Goal: Check status: Check status

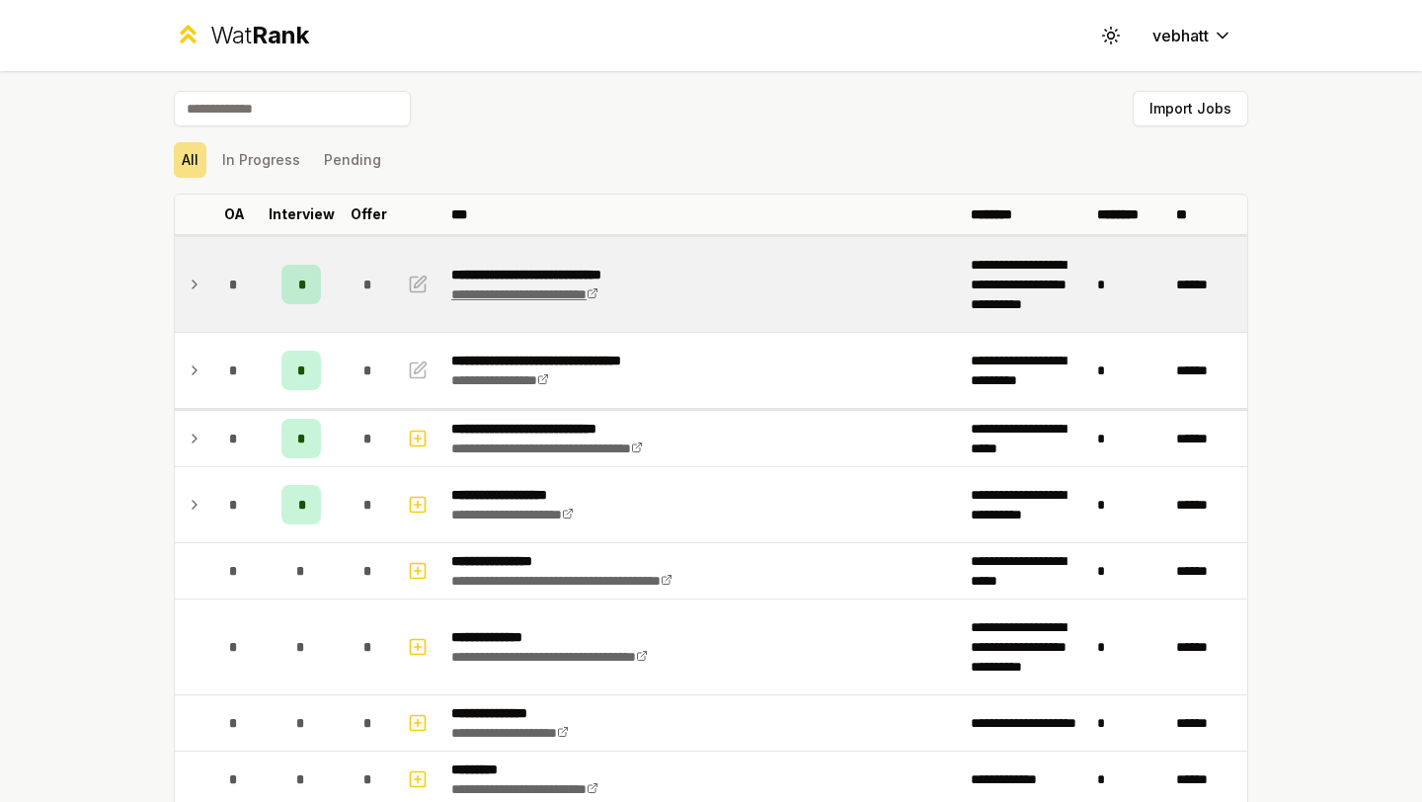
scroll to position [36, 0]
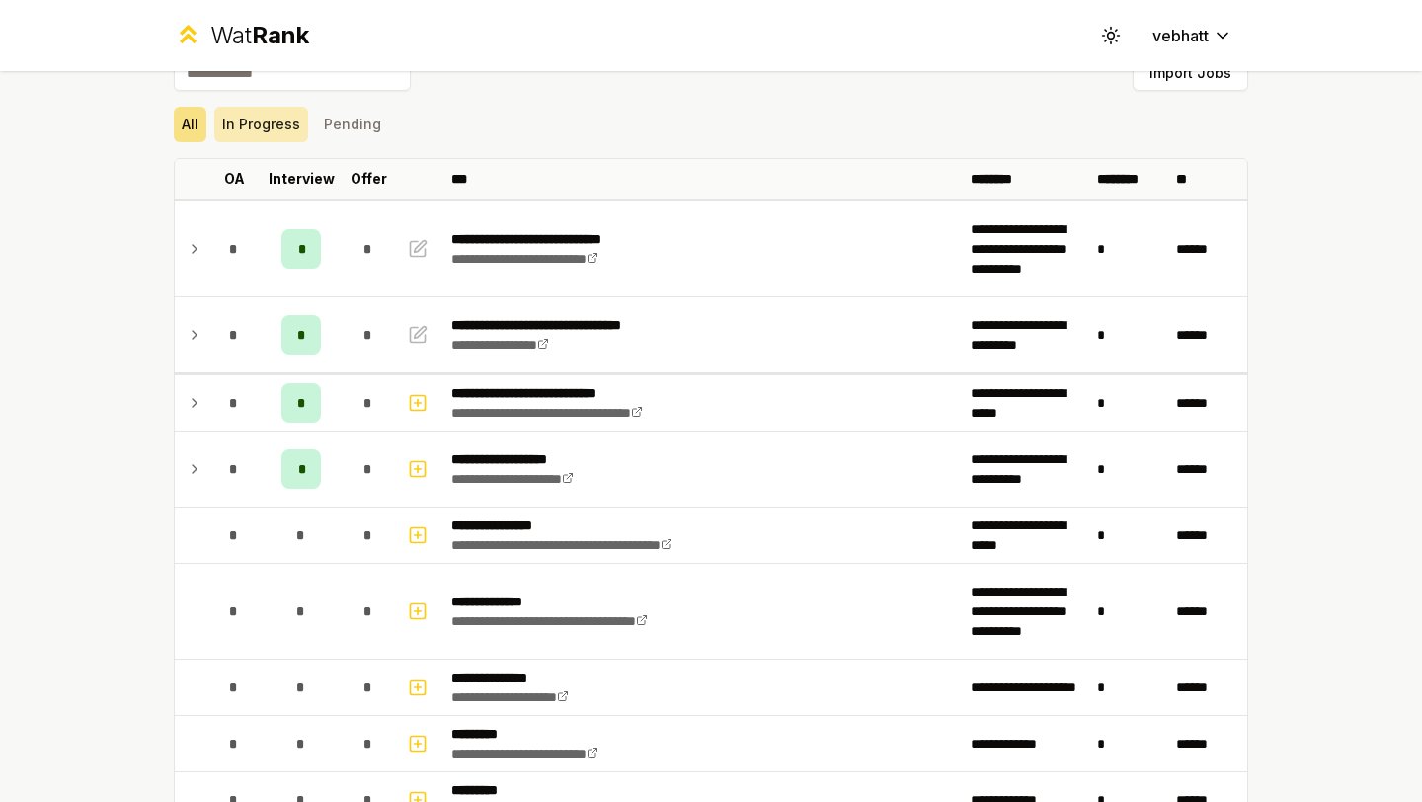
click at [275, 132] on button "In Progress" at bounding box center [261, 125] width 94 height 36
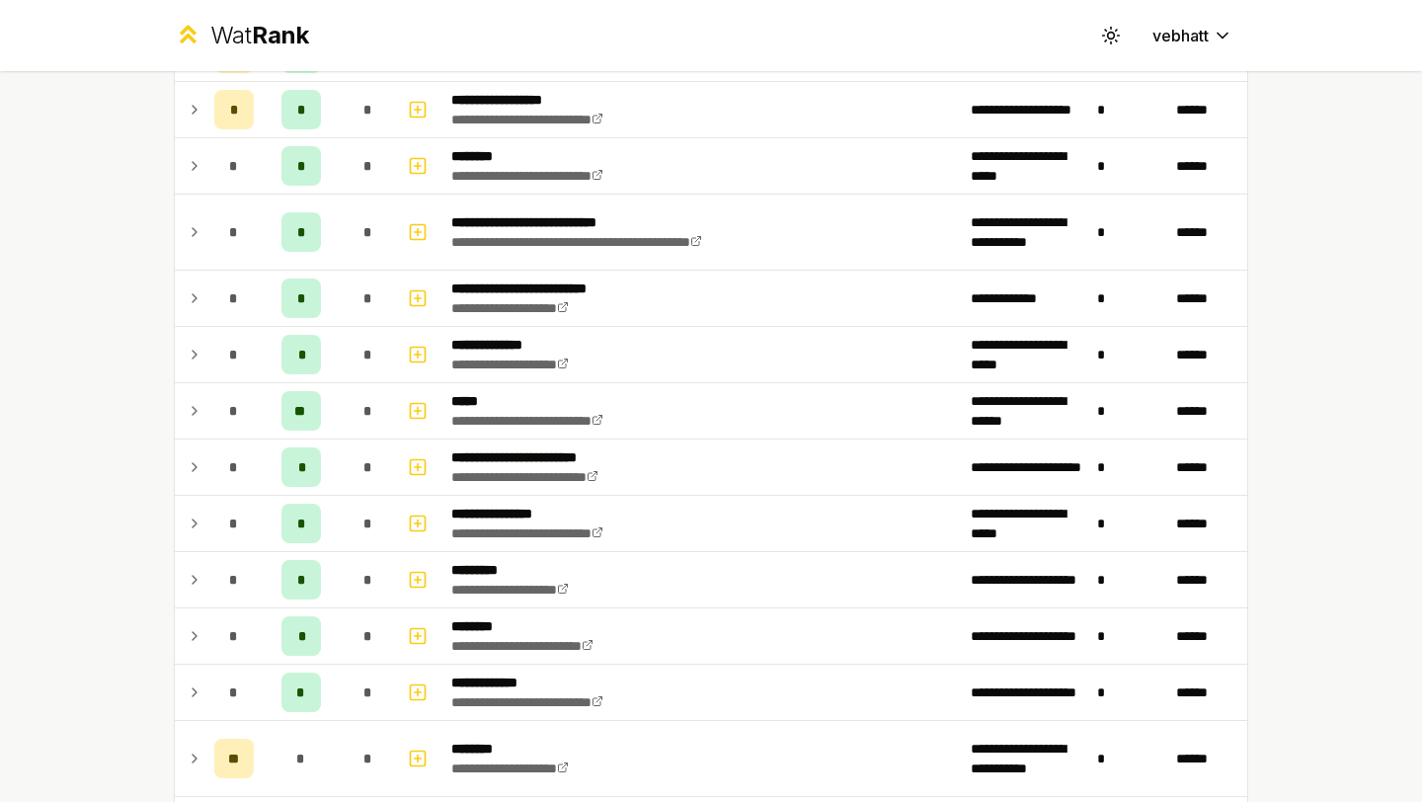
scroll to position [0, 0]
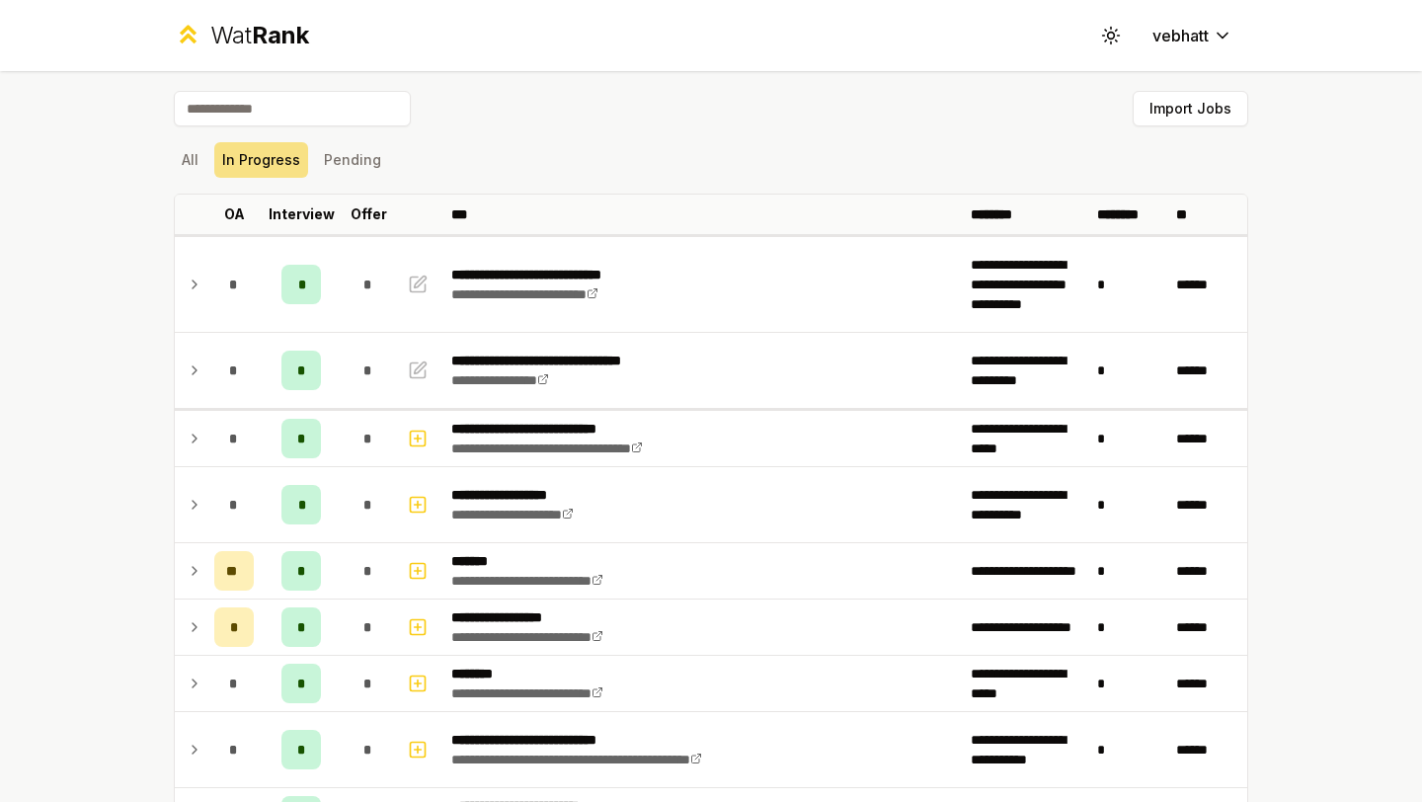
click at [304, 160] on div "All In Progress Pending" at bounding box center [711, 160] width 1075 height 36
click at [282, 159] on button "In Progress" at bounding box center [261, 160] width 94 height 36
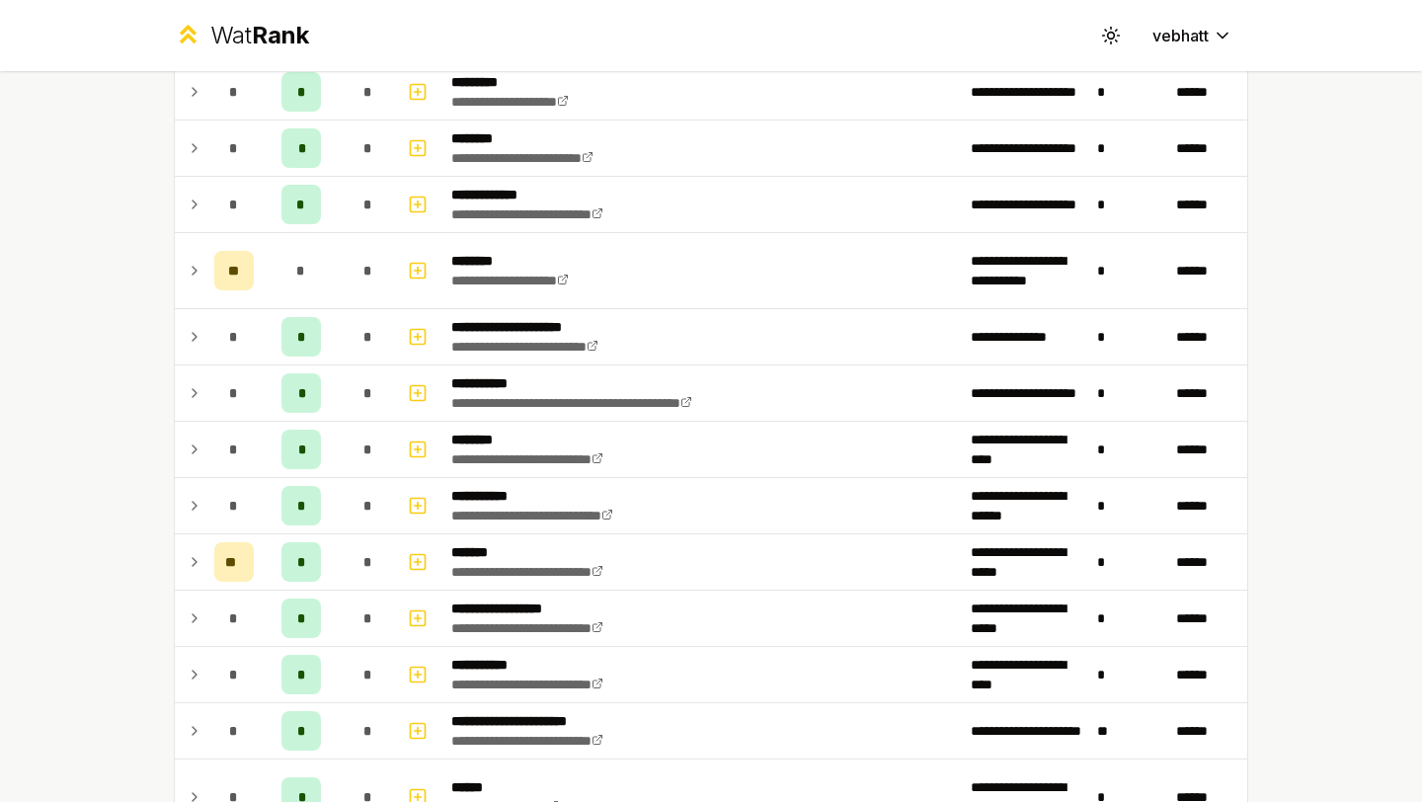
scroll to position [1350, 0]
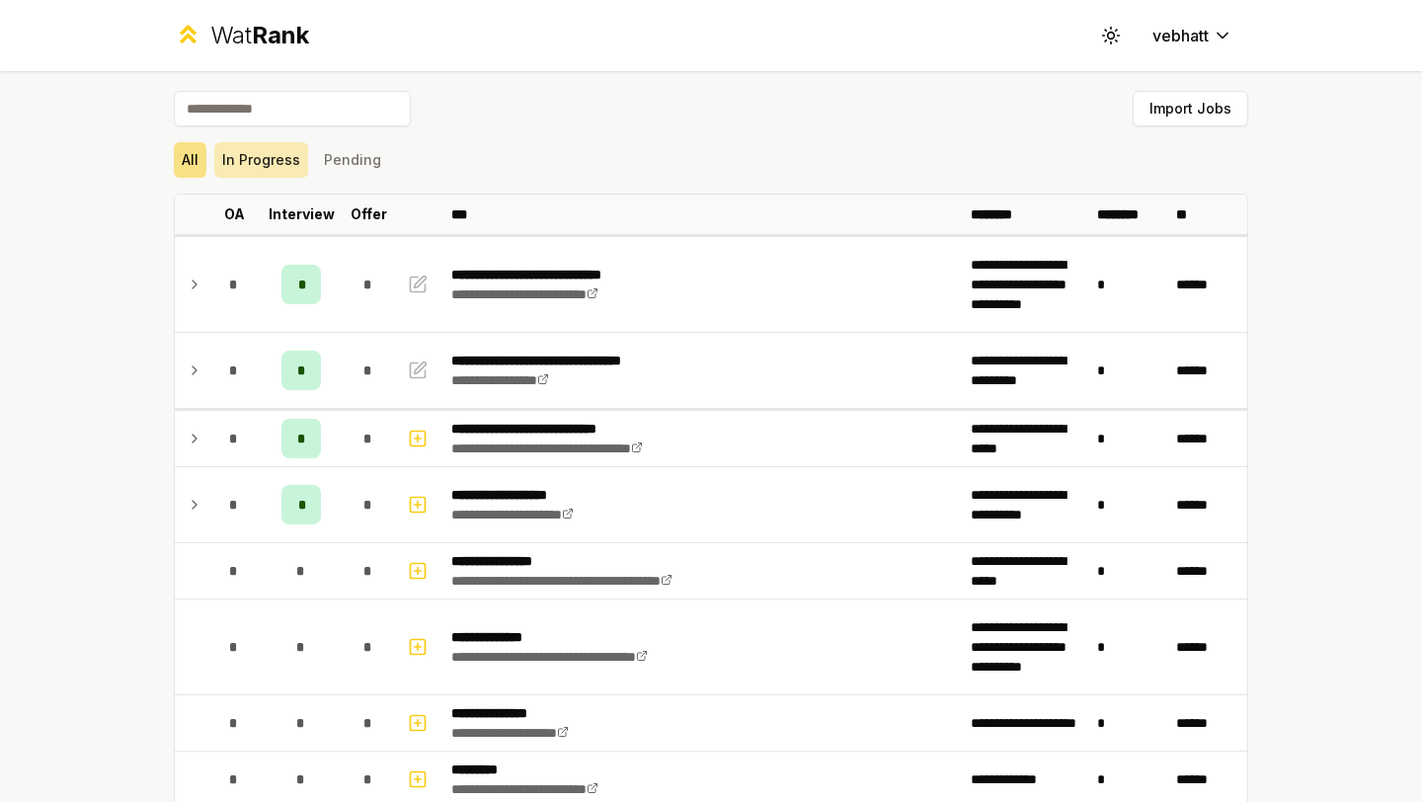
click at [260, 160] on button "In Progress" at bounding box center [261, 160] width 94 height 36
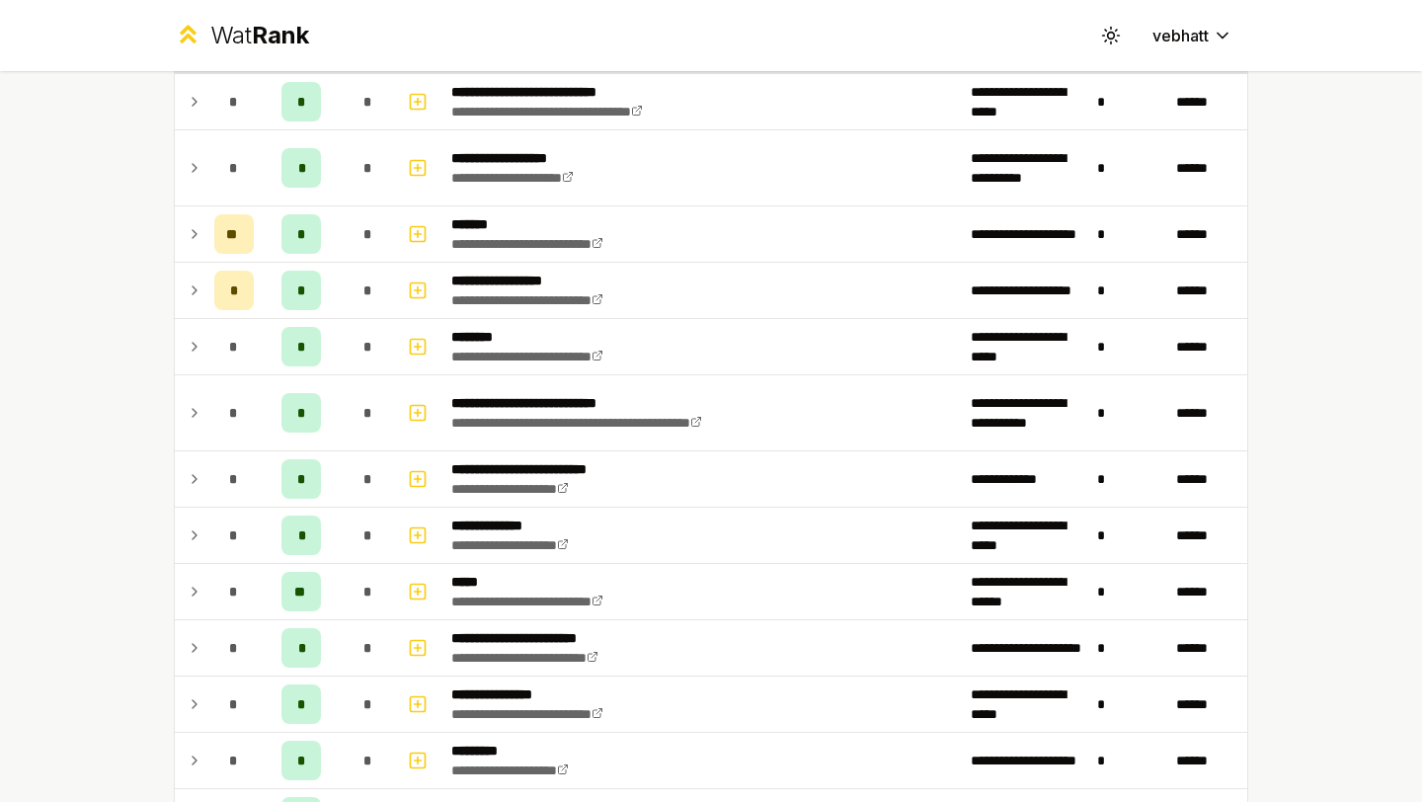
scroll to position [321, 0]
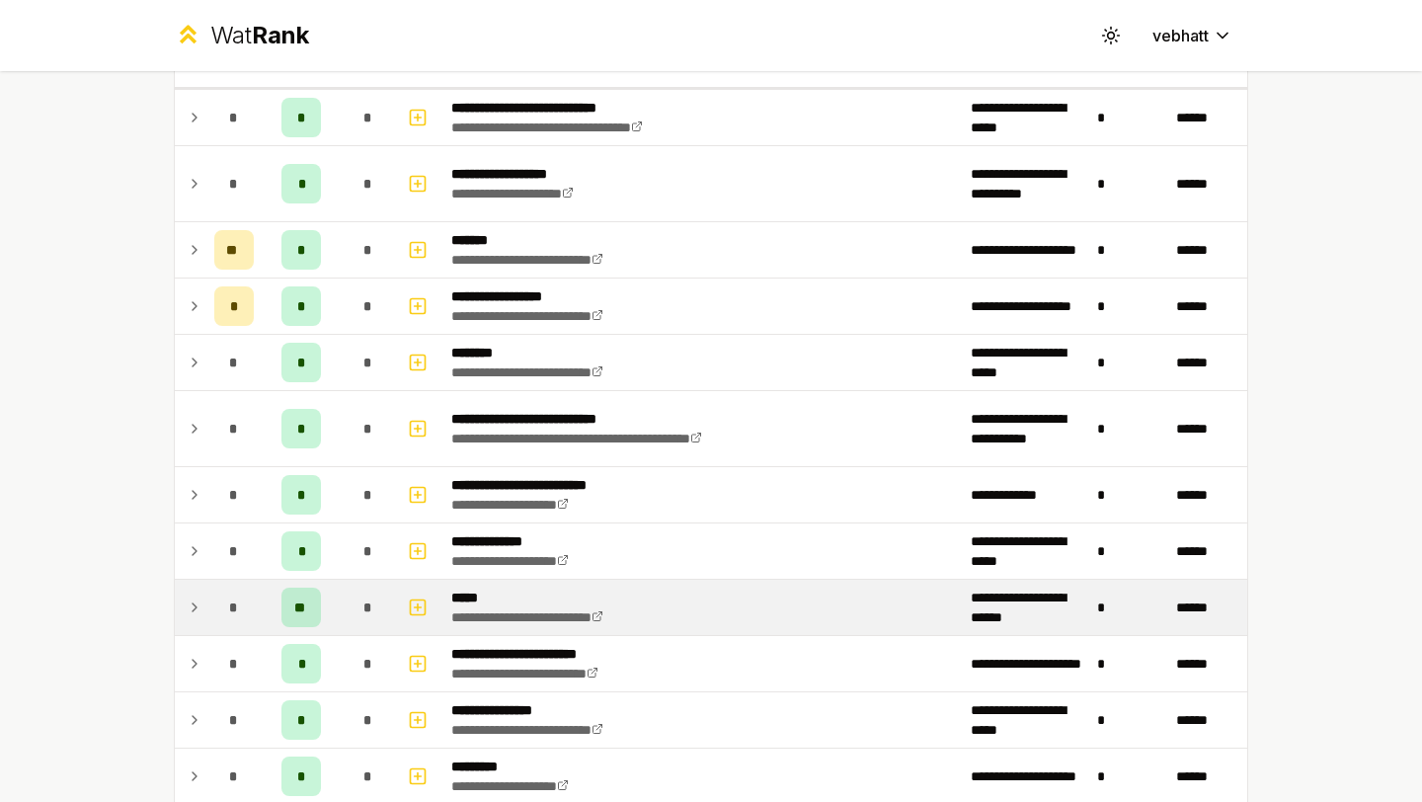
click at [189, 603] on icon at bounding box center [195, 608] width 16 height 24
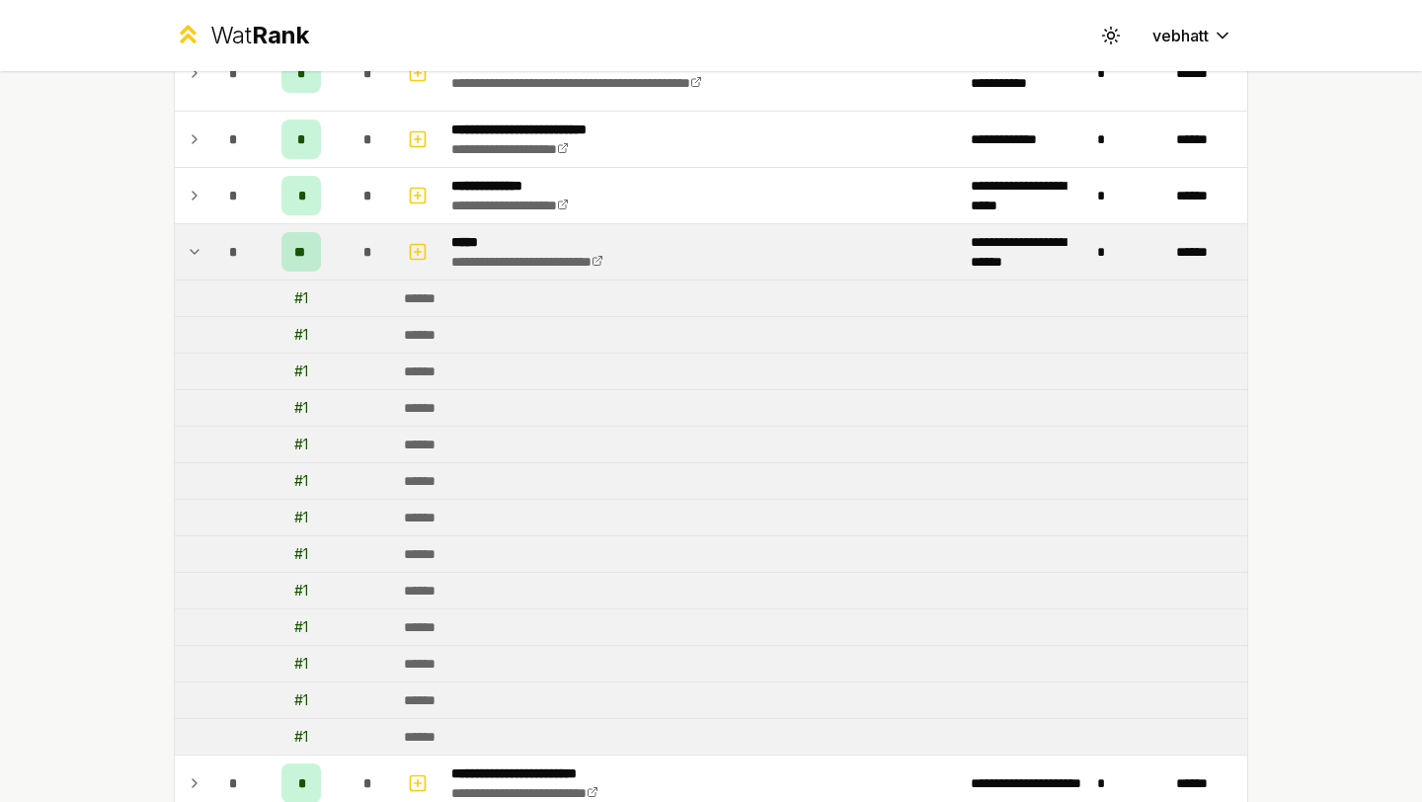
scroll to position [662, 0]
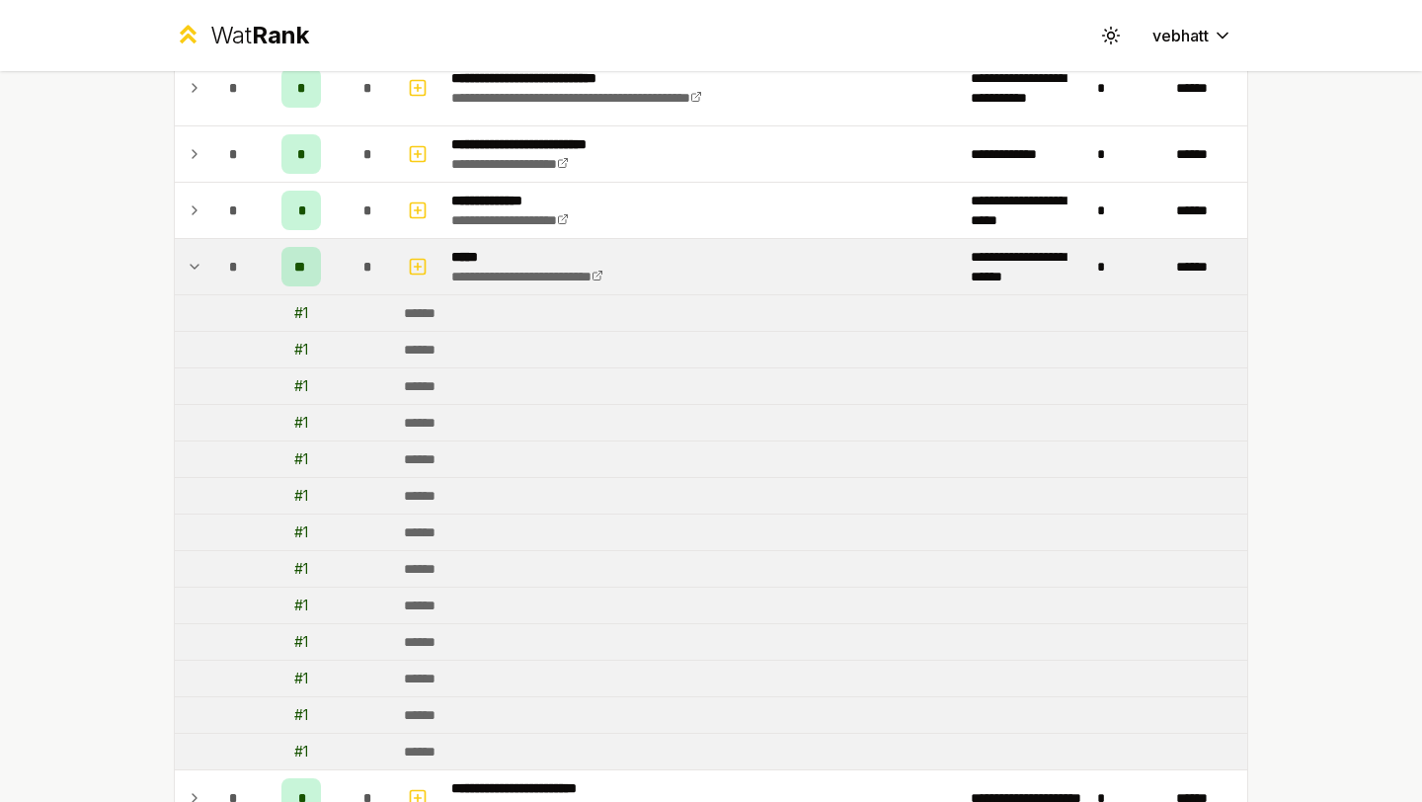
click at [191, 259] on icon at bounding box center [195, 267] width 16 height 24
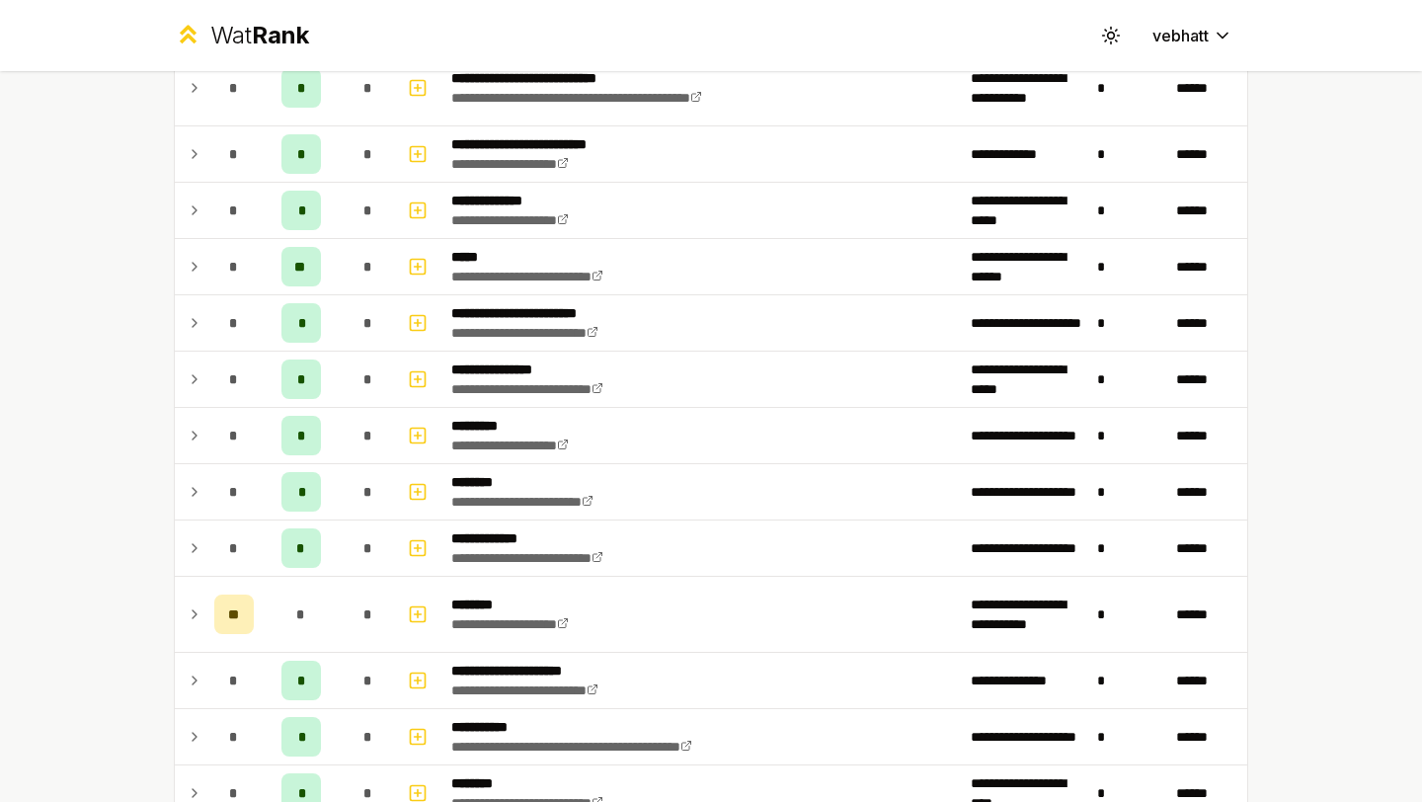
click at [105, 266] on div "**********" at bounding box center [711, 401] width 1422 height 802
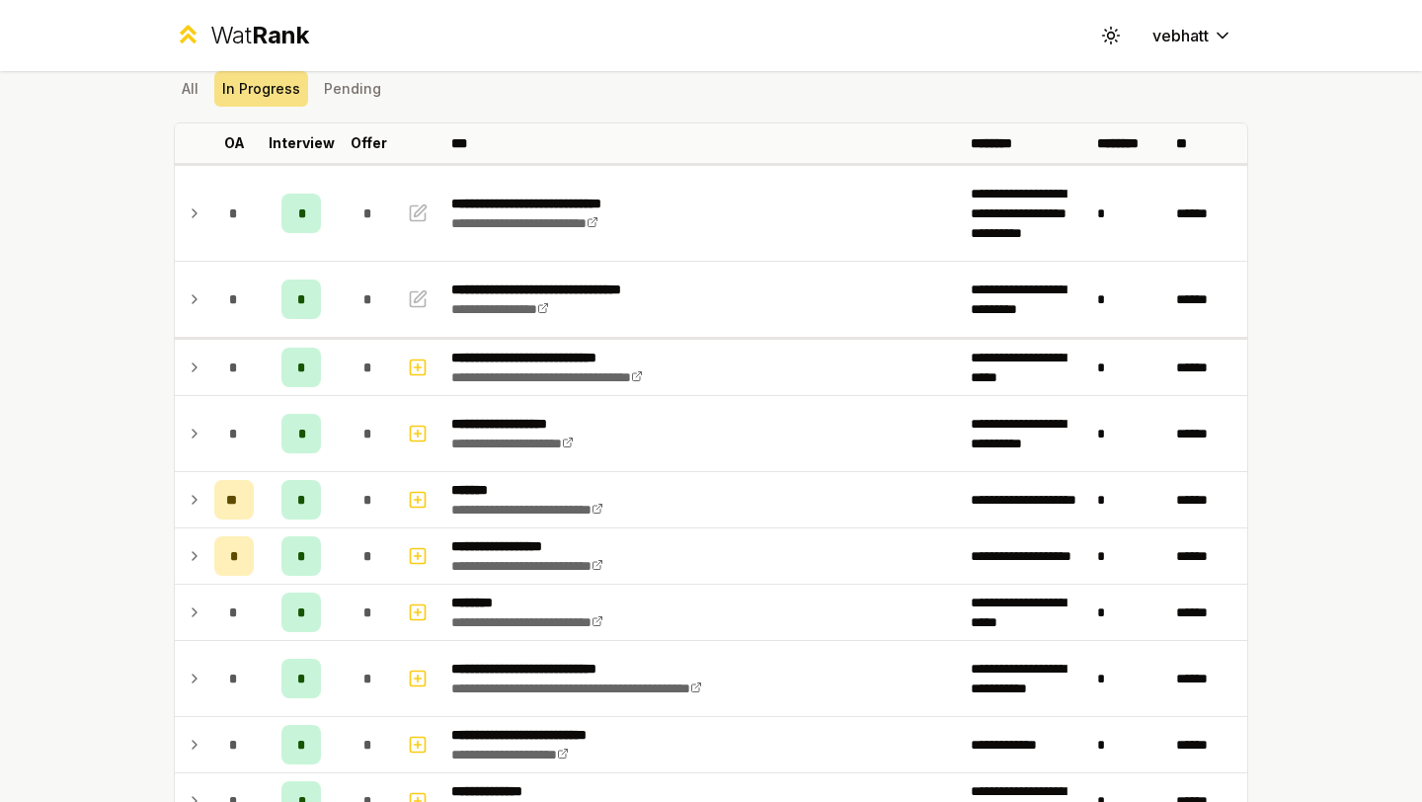
scroll to position [0, 0]
